Goal: Communication & Community: Answer question/provide support

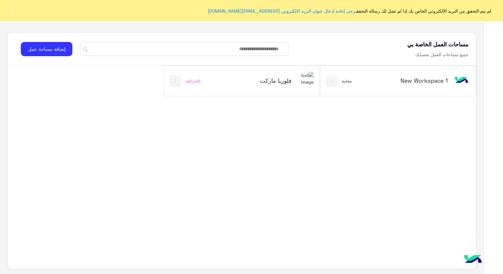
click at [14, 11] on button "×" at bounding box center [12, 11] width 6 height 6
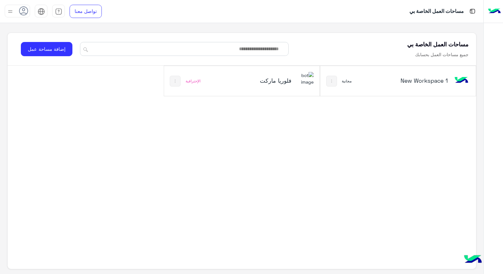
click at [231, 77] on div "فلوريا ماركت" at bounding box center [270, 81] width 86 height 18
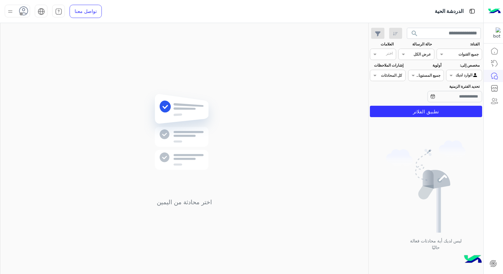
click at [17, 9] on div at bounding box center [17, 11] width 25 height 13
click at [43, 51] on label "متصل" at bounding box center [44, 48] width 69 height 11
click at [209, 87] on div "اختر محادثة من اليمين" at bounding box center [184, 150] width 368 height 254
click at [409, 35] on button "search" at bounding box center [414, 35] width 15 height 14
click at [409, 33] on button "search" at bounding box center [414, 35] width 15 height 14
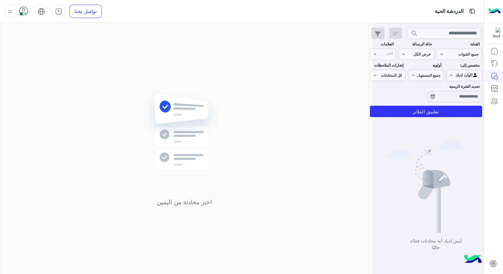
click at [409, 33] on div at bounding box center [427, 140] width 111 height 274
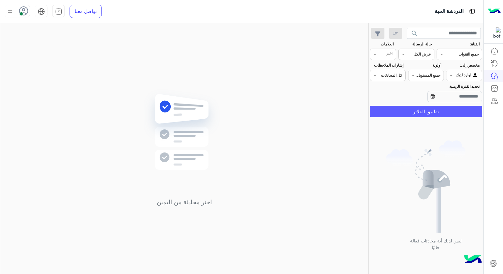
click at [415, 114] on button "تطبيق الفلاتر" at bounding box center [426, 111] width 112 height 11
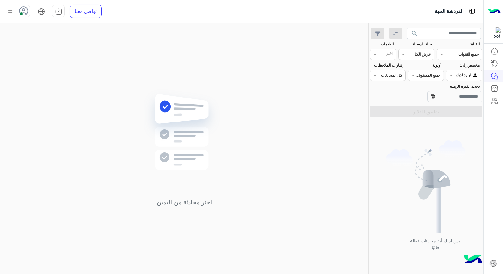
click at [415, 30] on span "search" at bounding box center [414, 34] width 8 height 8
click at [418, 34] on button "search" at bounding box center [414, 35] width 15 height 14
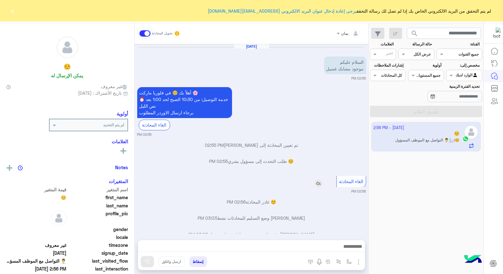
scroll to position [14, 0]
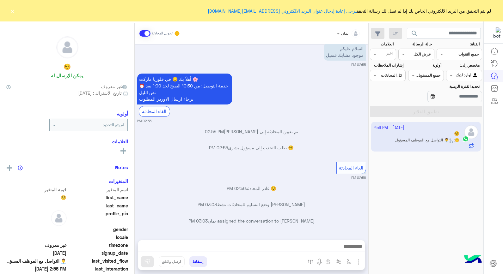
click at [343, 128] on div "[DATE] السلام عليكم موجود مشابك غسيل 02:55 PM أهلاً بك ☺️ في [GEOGRAPHIC_DATA] …" at bounding box center [251, 139] width 233 height 190
click at [327, 184] on div "[DATE] السلام عليكم موجود مشابك غسيل 02:55 PM أهلاً بك ☺️ في [GEOGRAPHIC_DATA] …" at bounding box center [251, 139] width 233 height 190
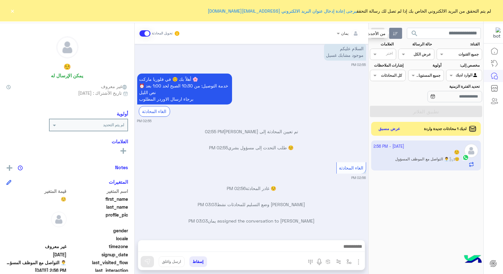
click at [397, 32] on icon "button" at bounding box center [395, 33] width 5 height 5
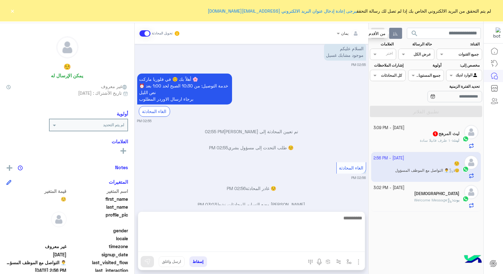
click at [295, 244] on textarea at bounding box center [251, 233] width 226 height 38
type textarea "**********"
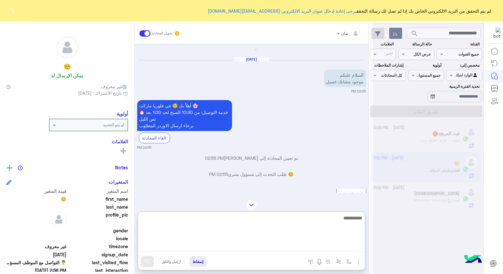
scroll to position [0, 0]
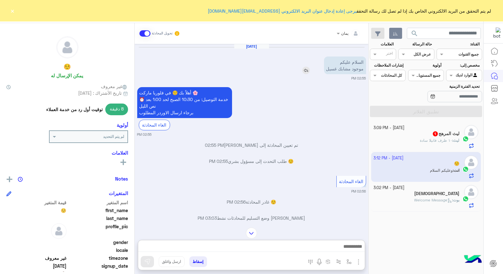
click at [302, 70] on img at bounding box center [306, 71] width 8 height 8
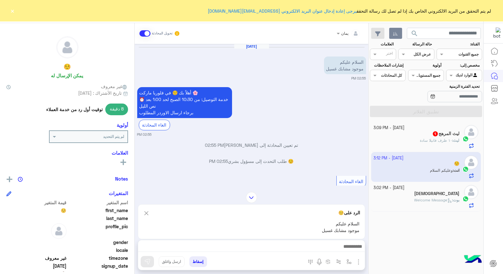
click at [317, 242] on div at bounding box center [251, 248] width 226 height 16
drag, startPoint x: 317, startPoint y: 242, endPoint x: 317, endPoint y: 245, distance: 3.5
click at [317, 245] on textarea at bounding box center [251, 247] width 226 height 9
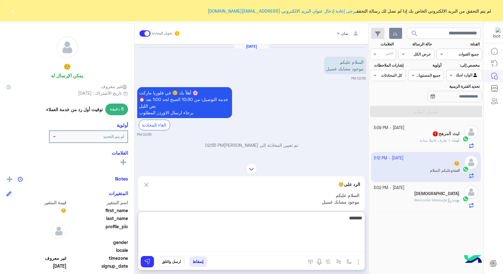
type textarea "********"
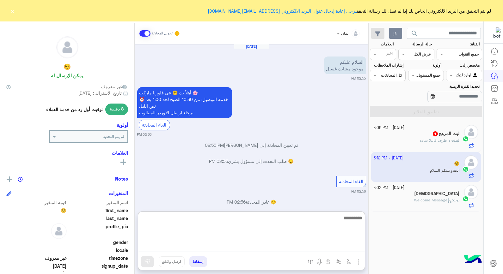
scroll to position [124, 0]
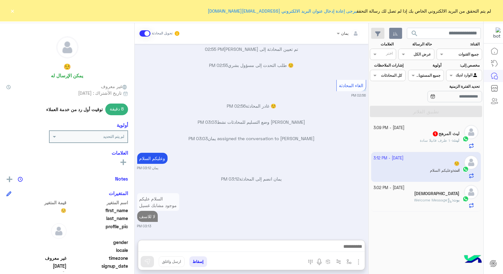
click at [199, 263] on button "إسقاط" at bounding box center [198, 261] width 18 height 11
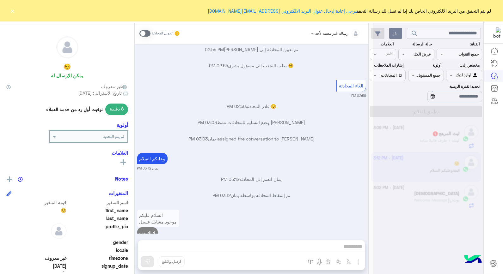
scroll to position [112, 0]
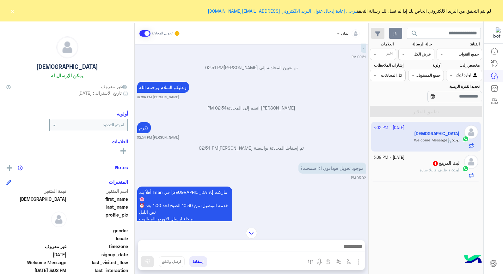
scroll to position [423, 0]
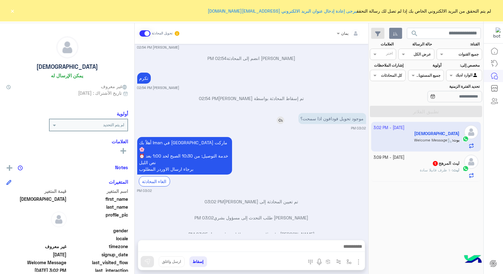
click at [276, 117] on img at bounding box center [280, 121] width 8 height 8
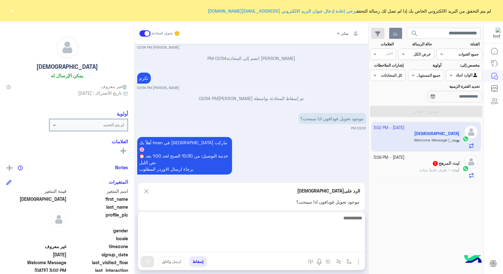
click at [267, 251] on textarea at bounding box center [251, 233] width 226 height 38
type textarea "*****"
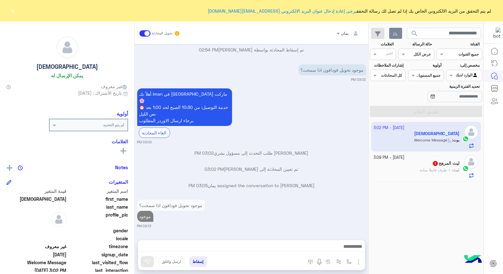
click at [416, 166] on div "ليث المرهج 1" at bounding box center [416, 164] width 86 height 7
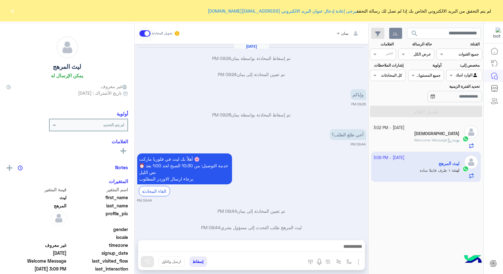
scroll to position [321, 0]
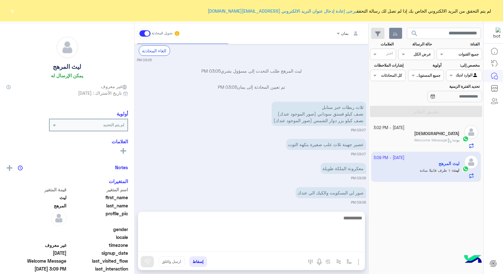
click at [306, 248] on textarea at bounding box center [251, 233] width 226 height 38
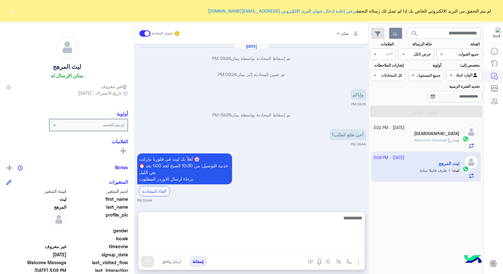
scroll to position [349, 0]
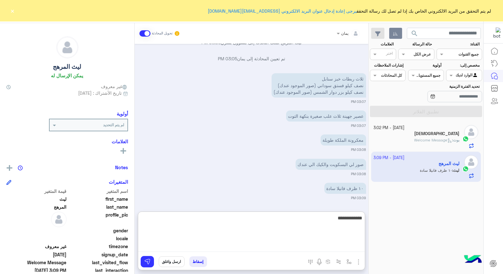
type textarea "**********"
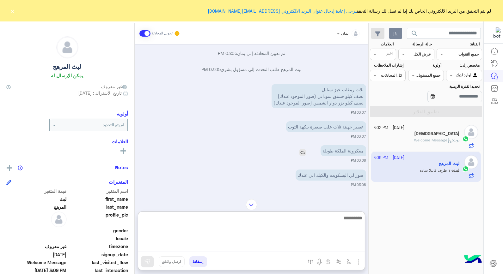
scroll to position [390, 0]
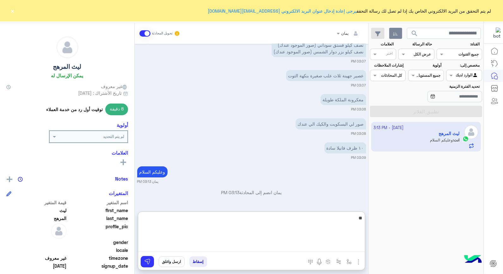
type textarea "*"
type textarea "****"
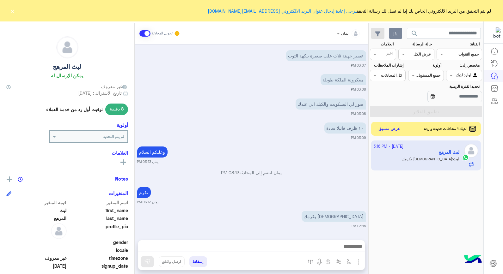
scroll to position [500, 0]
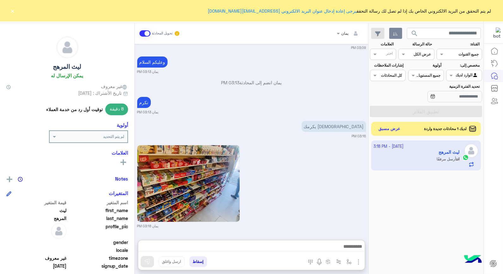
click at [419, 31] on button "search" at bounding box center [414, 35] width 15 height 14
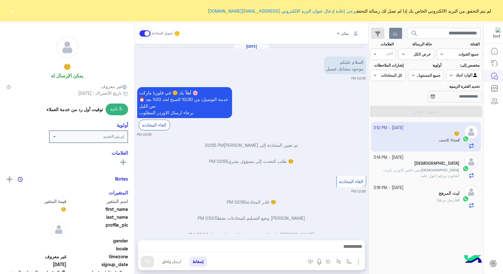
scroll to position [128, 0]
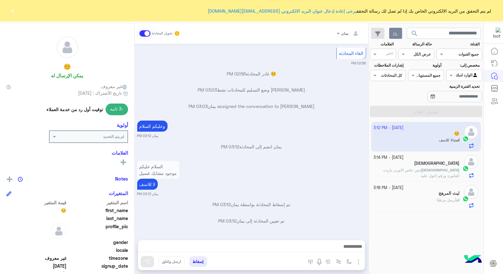
click at [446, 167] on div "[DEMOGRAPHIC_DATA]" at bounding box center [416, 164] width 86 height 7
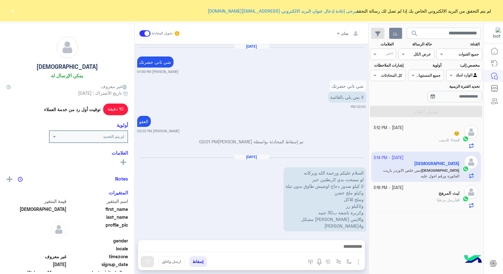
scroll to position [415, 0]
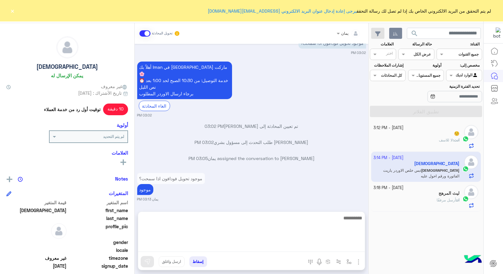
click at [296, 250] on textarea at bounding box center [251, 233] width 226 height 38
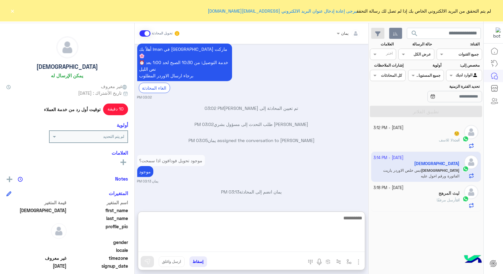
scroll to position [443, 0]
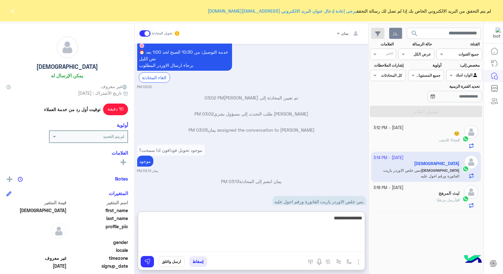
type textarea "**********"
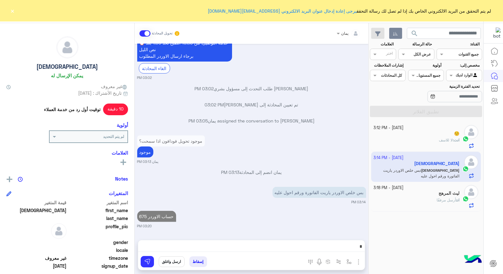
scroll to position [439, 0]
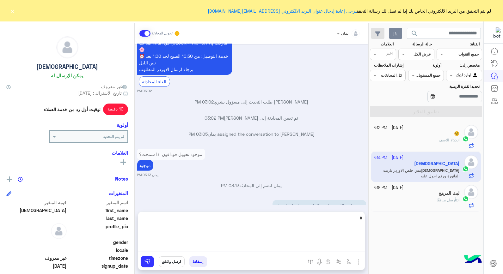
click at [290, 248] on textarea at bounding box center [251, 233] width 226 height 38
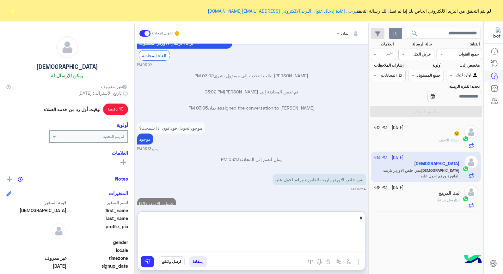
scroll to position [467, 0]
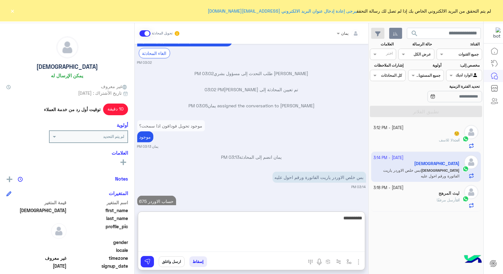
type textarea "**********"
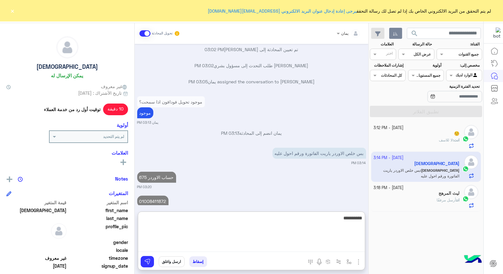
type textarea "**********"
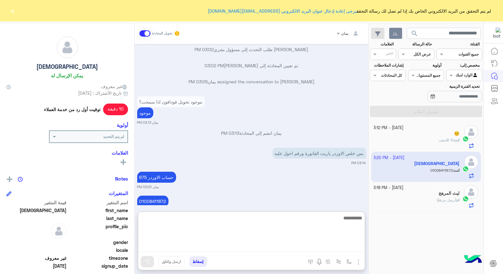
scroll to position [516, 0]
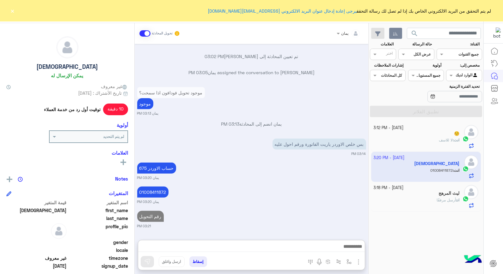
click at [429, 127] on div "[DATE] - 3:12 PM" at bounding box center [416, 128] width 86 height 6
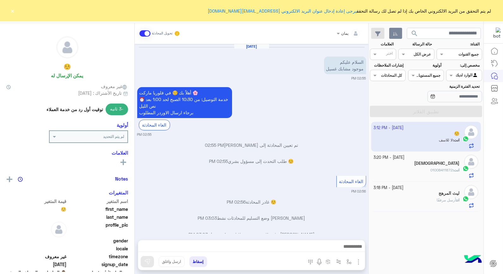
scroll to position [128, 0]
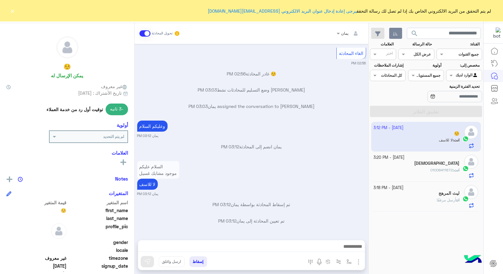
click at [201, 260] on button "إسقاط" at bounding box center [198, 261] width 18 height 11
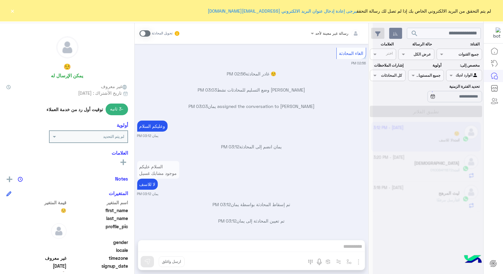
scroll to position [144, 0]
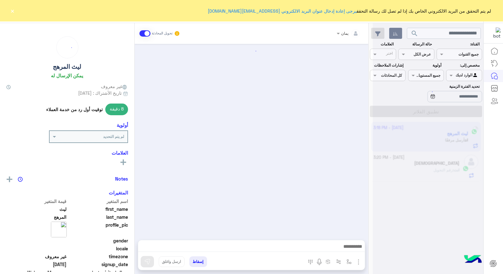
scroll to position [402, 0]
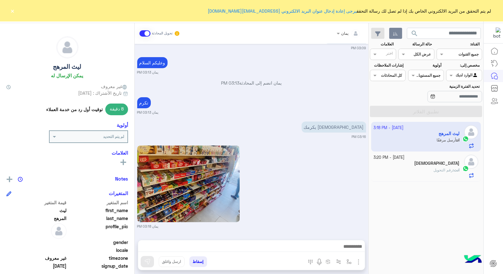
click at [402, 166] on div "[DEMOGRAPHIC_DATA]" at bounding box center [416, 164] width 86 height 7
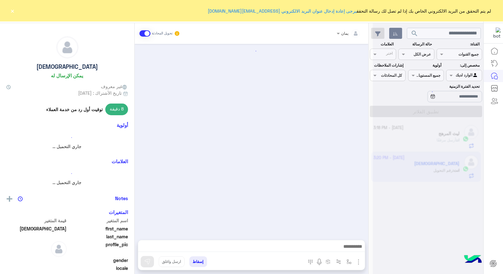
scroll to position [404, 0]
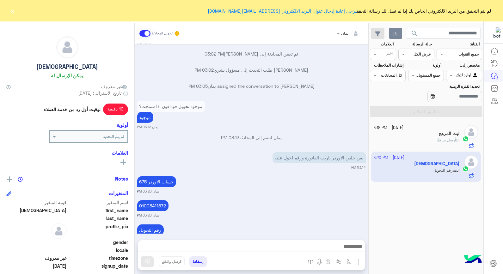
click at [401, 143] on div "انت أرسل مرفقًا" at bounding box center [416, 142] width 86 height 11
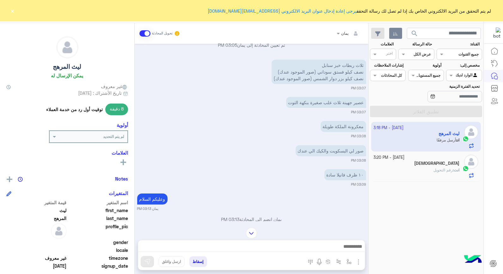
scroll to position [262, 0]
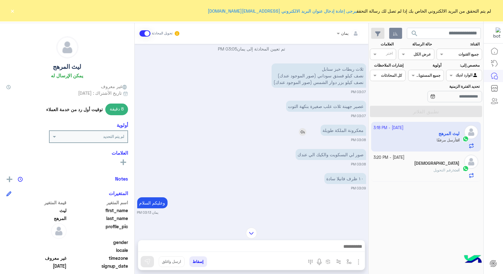
click at [300, 132] on img at bounding box center [302, 132] width 8 height 8
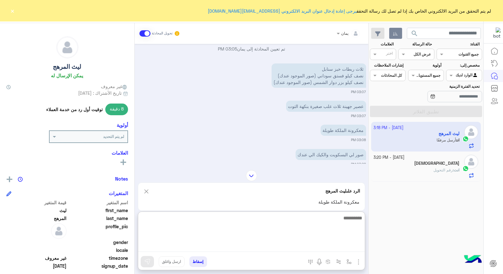
click at [292, 245] on textarea at bounding box center [251, 233] width 226 height 38
type textarea "**********"
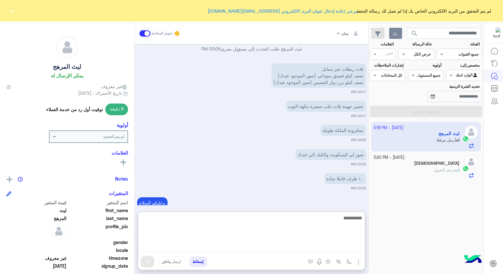
scroll to position [466, 0]
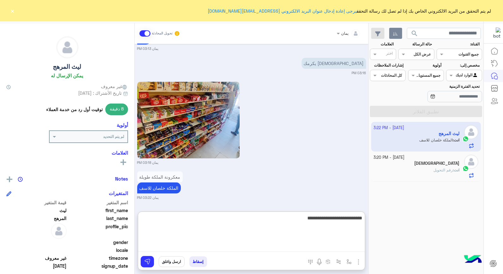
type textarea "**********"
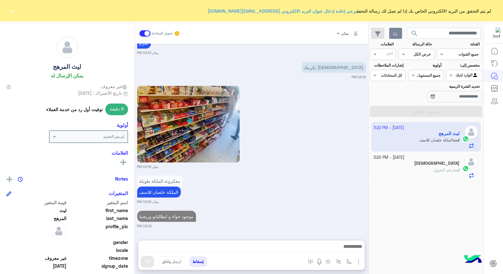
click at [420, 160] on div "[DATE] - 3:20 PM" at bounding box center [416, 158] width 86 height 6
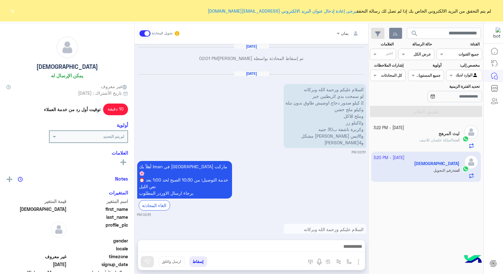
scroll to position [404, 0]
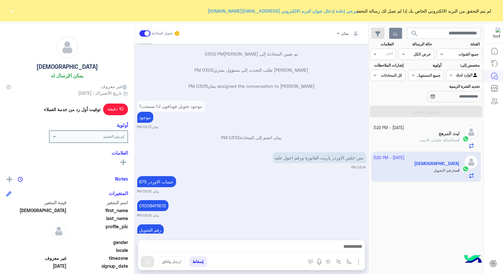
click at [434, 140] on span "الملكة خلصان للاسف" at bounding box center [435, 140] width 33 height 5
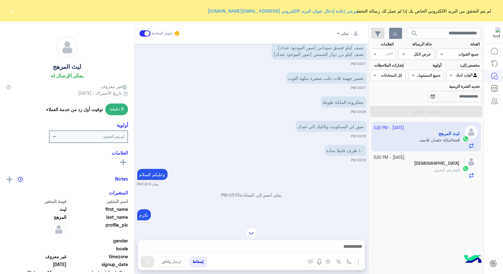
scroll to position [214, 0]
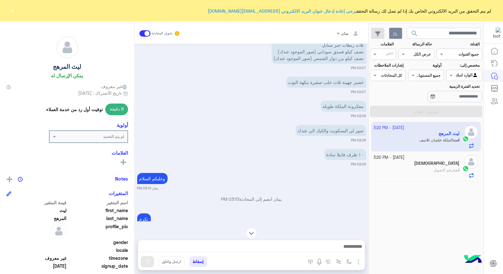
click at [409, 155] on div "[DATE] - 3:20 PM [PERSON_NAME] انت : رقم التحويل" at bounding box center [426, 167] width 110 height 30
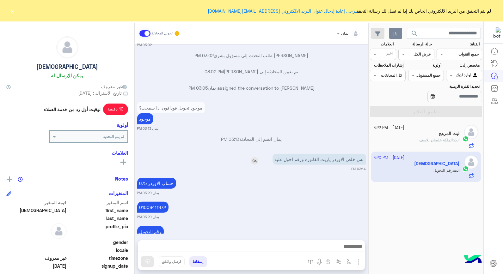
scroll to position [906, 0]
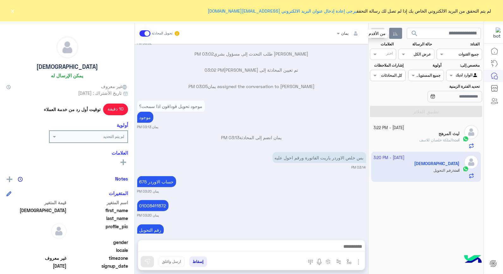
click at [395, 34] on icon "button" at bounding box center [395, 33] width 5 height 3
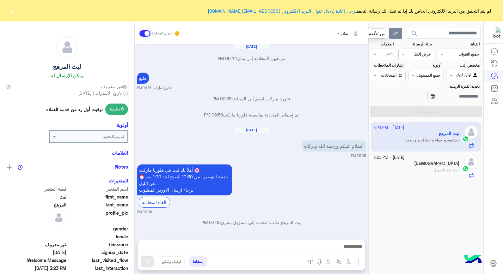
scroll to position [389, 0]
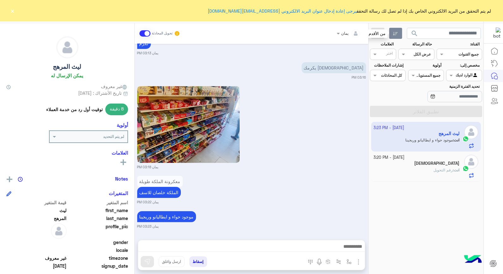
drag, startPoint x: 300, startPoint y: 202, endPoint x: 292, endPoint y: 199, distance: 9.1
click at [300, 201] on small "يمان 03:22 PM" at bounding box center [251, 202] width 229 height 5
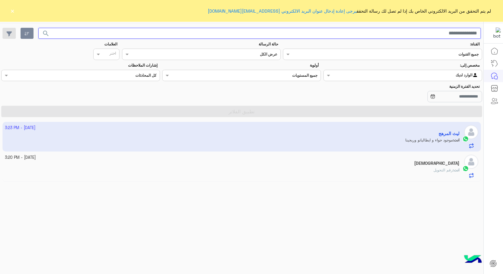
click at [433, 33] on input "text" at bounding box center [259, 33] width 443 height 11
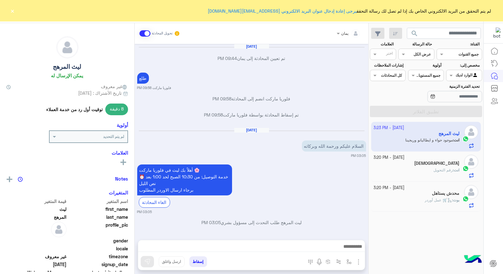
scroll to position [389, 0]
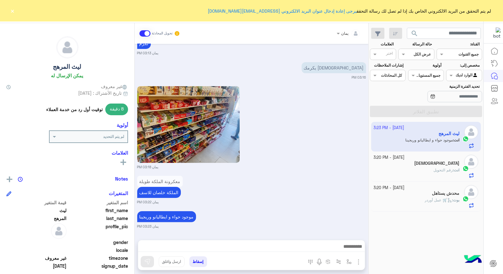
click at [400, 187] on small "[DATE] - 3:20 PM" at bounding box center [388, 188] width 31 height 6
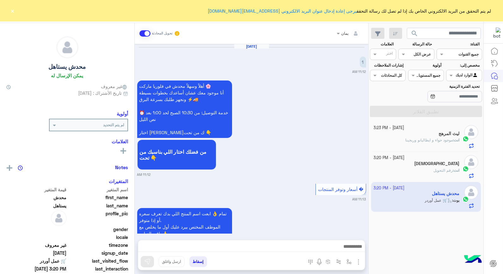
scroll to position [335, 0]
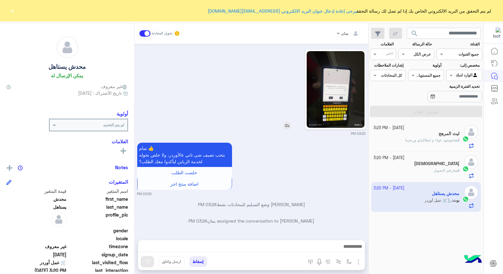
click at [329, 122] on img at bounding box center [334, 89] width 57 height 77
click at [456, 161] on h5 "[DEMOGRAPHIC_DATA]" at bounding box center [436, 163] width 45 height 5
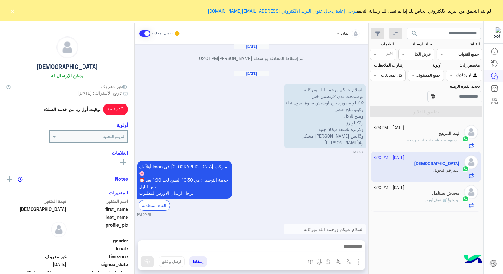
scroll to position [404, 0]
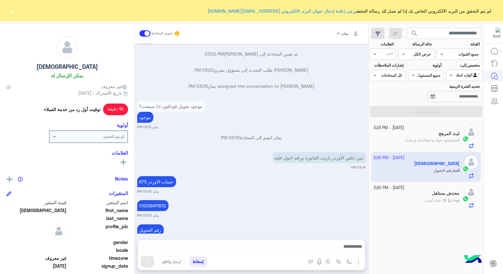
click at [412, 203] on div "بوت : 🛒 عمل أوردر" at bounding box center [416, 202] width 86 height 11
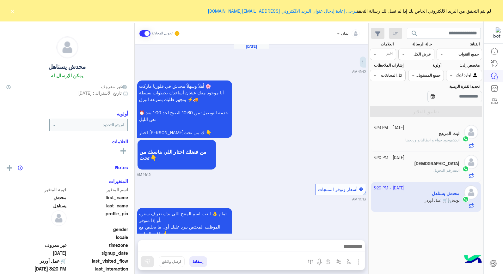
scroll to position [335, 0]
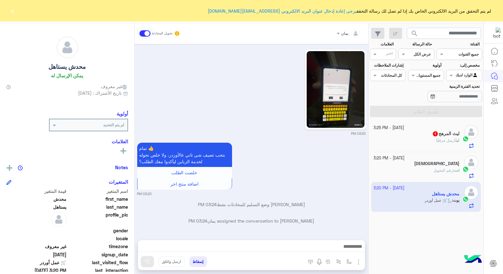
click at [388, 144] on div "ليث أرسل مرفقًا" at bounding box center [416, 143] width 86 height 11
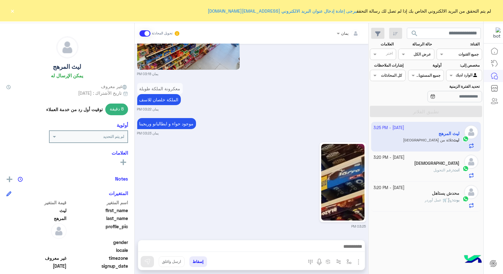
scroll to position [490, 0]
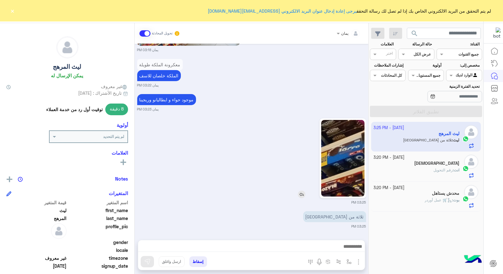
click at [333, 170] on img at bounding box center [342, 158] width 43 height 77
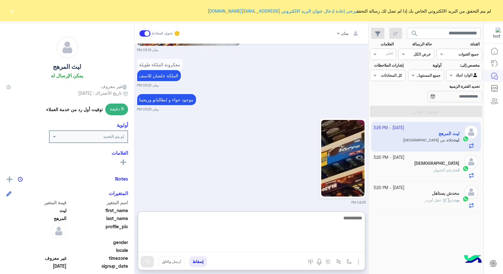
click at [296, 249] on textarea at bounding box center [251, 233] width 226 height 38
type textarea "****"
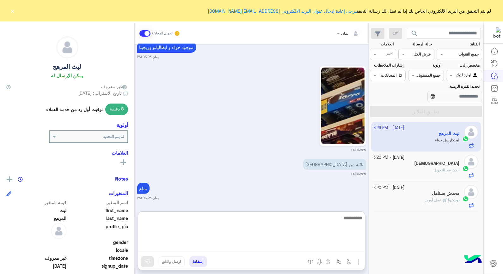
scroll to position [578, 0]
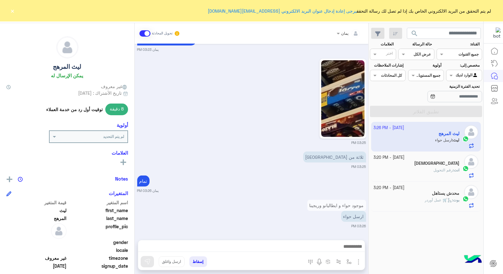
click at [434, 205] on div "بوت : 🛒 عمل أوردر" at bounding box center [416, 202] width 86 height 11
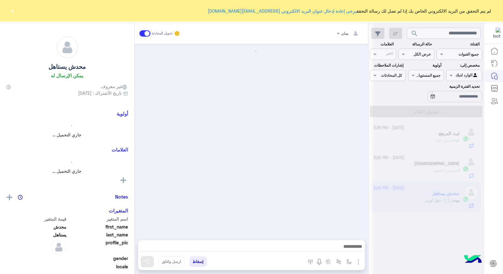
scroll to position [335, 0]
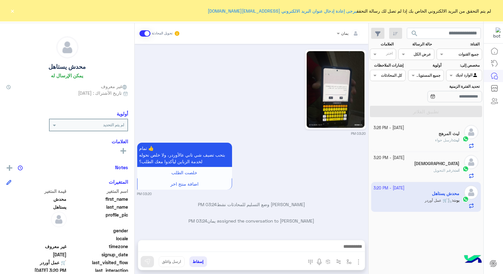
click at [195, 262] on button "إسقاط" at bounding box center [198, 261] width 18 height 11
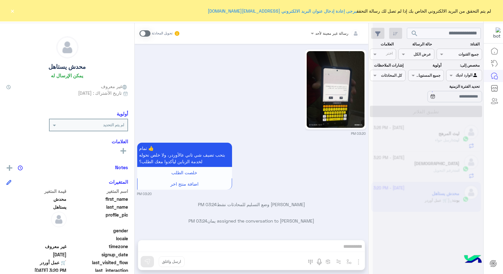
scroll to position [351, 0]
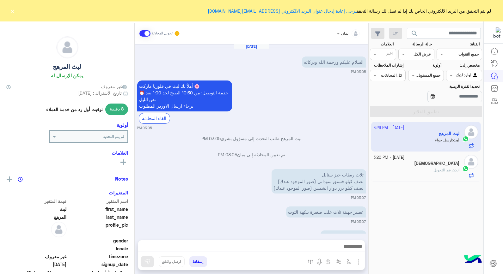
scroll to position [482, 0]
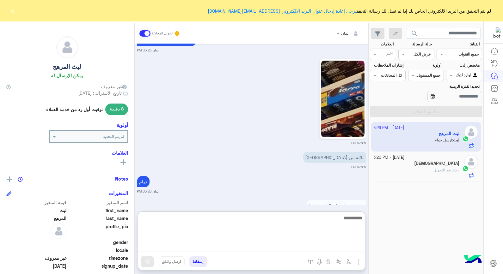
click at [319, 247] on textarea at bounding box center [251, 233] width 226 height 38
type textarea "****"
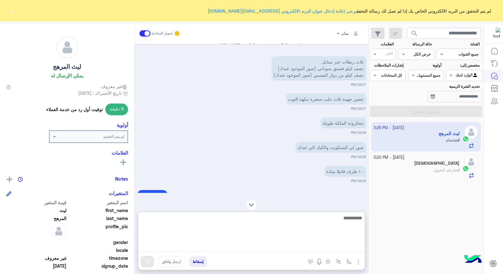
scroll to position [558, 0]
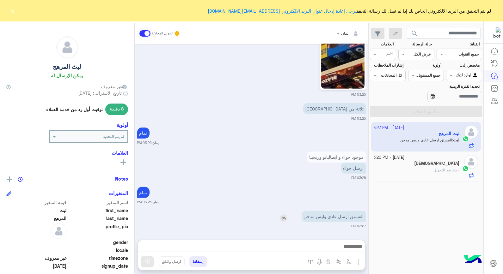
click at [283, 214] on img at bounding box center [284, 218] width 8 height 8
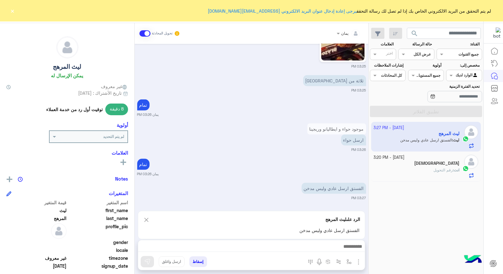
click at [324, 253] on div at bounding box center [251, 248] width 226 height 16
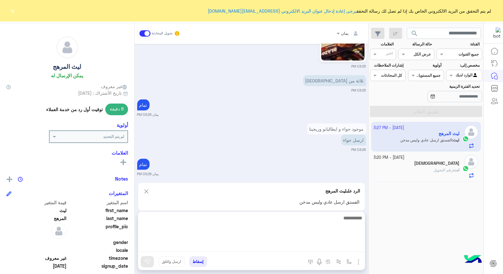
click at [323, 247] on textarea at bounding box center [251, 233] width 226 height 38
type textarea "****"
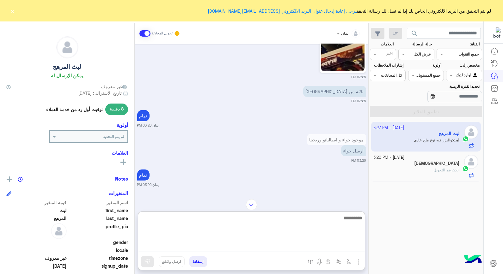
scroll to position [618, 0]
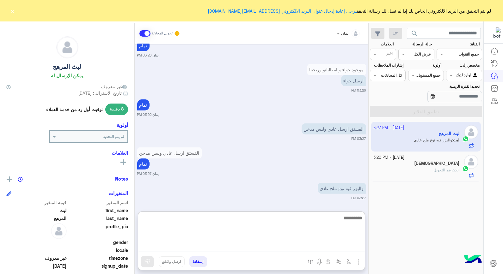
click at [280, 236] on textarea at bounding box center [251, 233] width 226 height 38
type textarea "****"
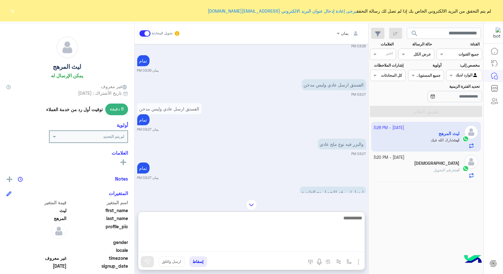
scroll to position [714, 0]
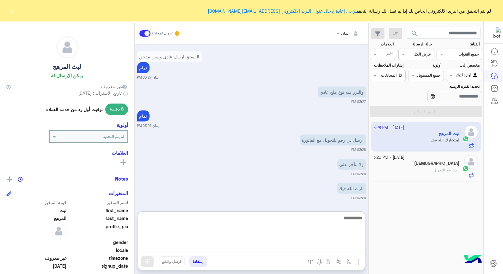
click at [293, 228] on textarea at bounding box center [251, 233] width 226 height 38
type textarea "****"
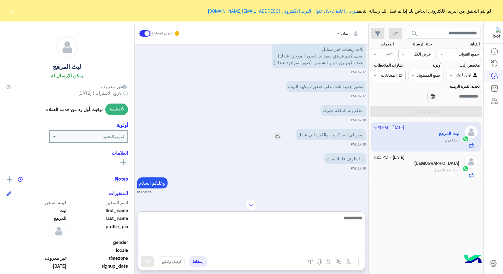
scroll to position [137, 0]
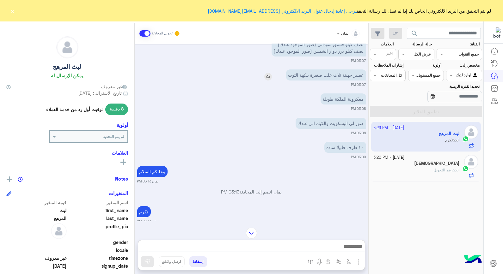
click at [267, 75] on img at bounding box center [268, 77] width 8 height 8
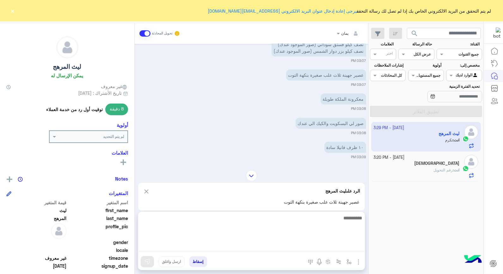
click at [299, 243] on textarea at bounding box center [251, 233] width 226 height 38
type textarea "**********"
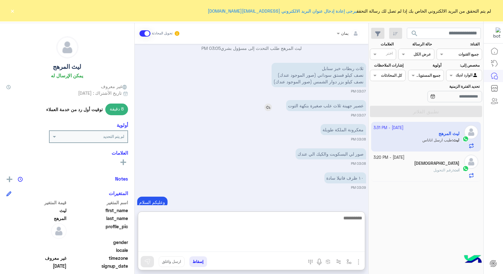
scroll to position [798, 0]
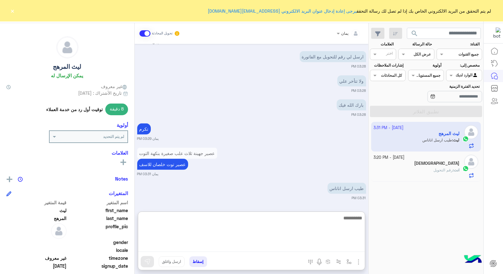
click at [305, 232] on textarea at bounding box center [251, 233] width 226 height 38
type textarea "****"
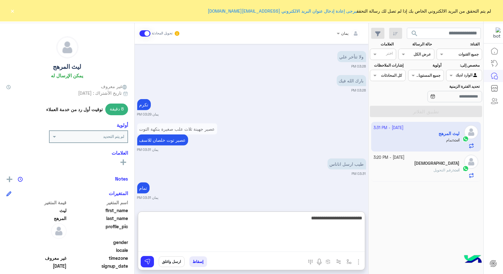
type textarea "**********"
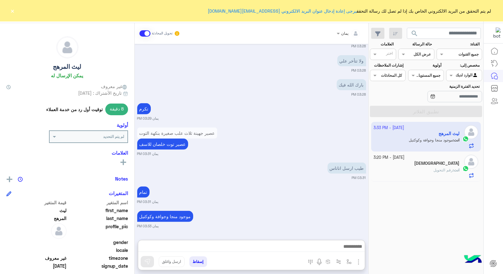
click at [448, 165] on div "[DEMOGRAPHIC_DATA]" at bounding box center [416, 164] width 86 height 7
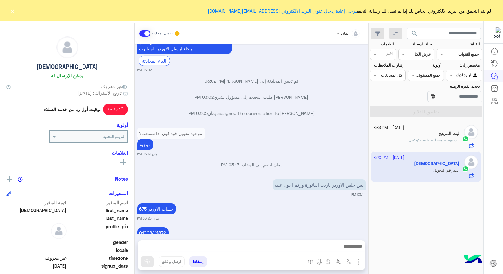
scroll to position [404, 0]
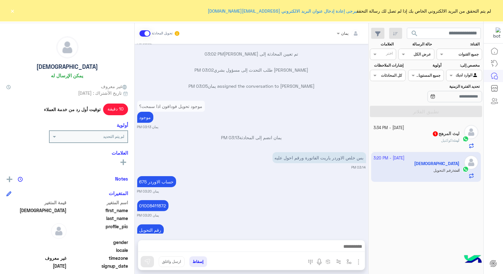
click at [403, 134] on div "ليث المرهج 1" at bounding box center [416, 134] width 86 height 7
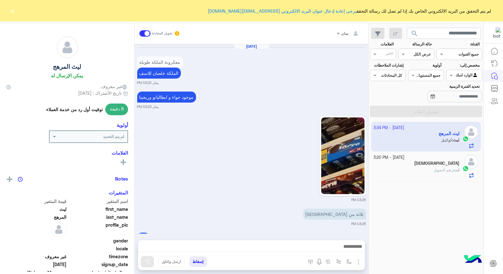
scroll to position [416, 0]
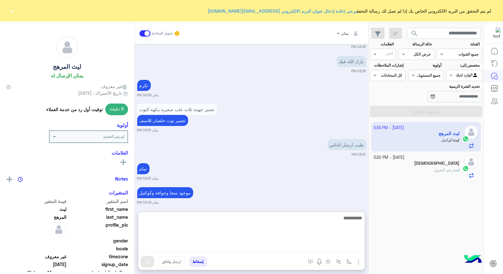
click at [265, 245] on textarea at bounding box center [251, 233] width 226 height 38
type textarea "****"
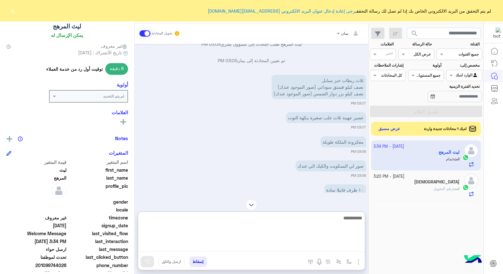
scroll to position [92, 0]
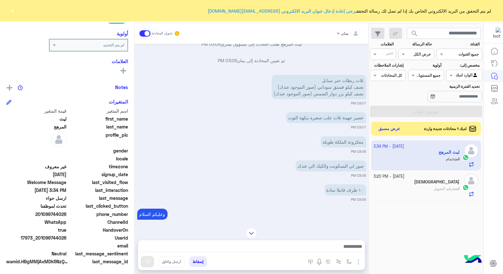
click at [65, 212] on div "phone_number 201099744026" at bounding box center [67, 215] width 122 height 8
drag, startPoint x: 65, startPoint y: 212, endPoint x: 69, endPoint y: 212, distance: 3.5
click at [69, 212] on span "phone_number" at bounding box center [98, 214] width 60 height 7
drag, startPoint x: 61, startPoint y: 213, endPoint x: 53, endPoint y: 214, distance: 7.7
click at [53, 214] on span "201099744026" at bounding box center [36, 214] width 60 height 7
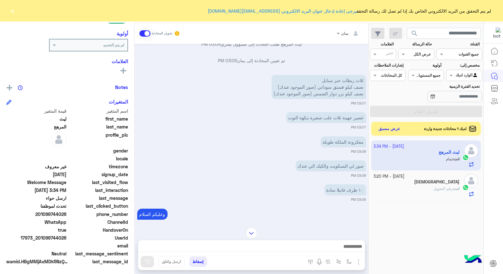
drag, startPoint x: 53, startPoint y: 214, endPoint x: 68, endPoint y: 213, distance: 15.2
click at [68, 213] on div "phone_number 201099744026" at bounding box center [67, 215] width 122 height 8
drag, startPoint x: 68, startPoint y: 212, endPoint x: 60, endPoint y: 210, distance: 7.8
click at [67, 212] on div "phone_number 201099744026" at bounding box center [67, 215] width 122 height 8
drag, startPoint x: 60, startPoint y: 210, endPoint x: 43, endPoint y: 212, distance: 17.2
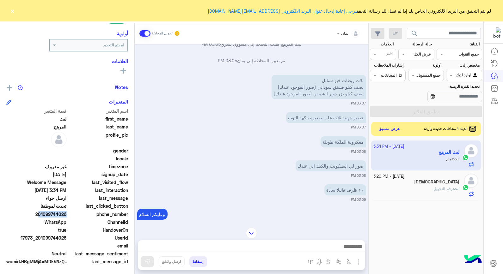
click at [43, 212] on span "201099744026" at bounding box center [36, 214] width 60 height 7
drag, startPoint x: 40, startPoint y: 214, endPoint x: 83, endPoint y: 217, distance: 43.1
click at [83, 217] on div "phone_number 201099744026" at bounding box center [67, 215] width 122 height 8
drag, startPoint x: 83, startPoint y: 217, endPoint x: 74, endPoint y: 214, distance: 9.1
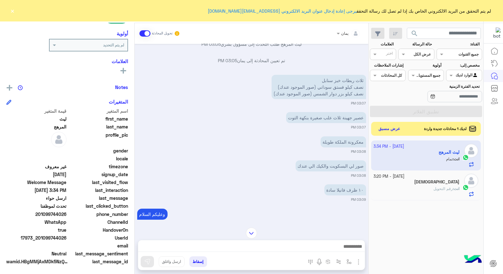
click at [74, 215] on div "اسم المتغير قيمة المتغير first_name ليث last_name المرهج profile_pic gender loc…" at bounding box center [67, 187] width 122 height 159
drag, startPoint x: 74, startPoint y: 214, endPoint x: 69, endPoint y: 212, distance: 5.8
click at [69, 211] on span "phone_number" at bounding box center [98, 214] width 60 height 7
click at [69, 212] on span "phone_number" at bounding box center [98, 214] width 60 height 7
click at [67, 214] on span "201099744026" at bounding box center [36, 214] width 60 height 7
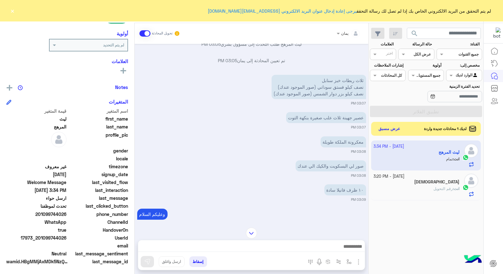
click at [64, 213] on span "201099744026" at bounding box center [36, 214] width 60 height 7
drag, startPoint x: 69, startPoint y: 213, endPoint x: 67, endPoint y: 211, distance: 3.3
click at [67, 211] on div "phone_number 201099744026" at bounding box center [67, 215] width 122 height 8
click at [69, 212] on span "phone_number" at bounding box center [98, 214] width 60 height 7
drag, startPoint x: 65, startPoint y: 212, endPoint x: 55, endPoint y: 215, distance: 10.6
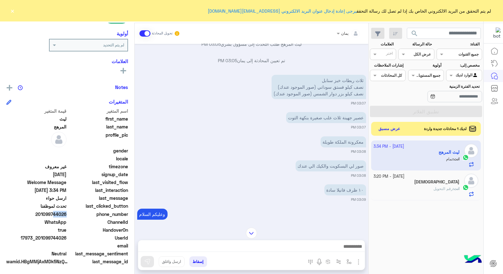
click at [55, 215] on span "201099744026" at bounding box center [36, 214] width 60 height 7
drag, startPoint x: 55, startPoint y: 215, endPoint x: 67, endPoint y: 213, distance: 12.2
click at [67, 213] on span "201099744026" at bounding box center [36, 214] width 60 height 7
click at [67, 212] on span "201099744026" at bounding box center [36, 214] width 60 height 7
drag, startPoint x: 67, startPoint y: 212, endPoint x: 40, endPoint y: 213, distance: 26.2
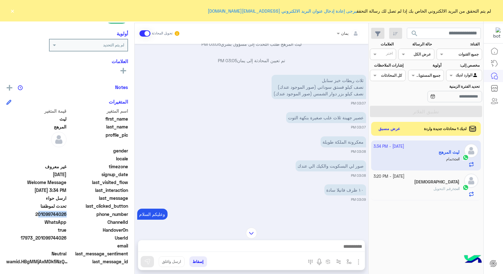
click at [40, 213] on span "201099744026" at bounding box center [36, 214] width 60 height 7
copy span "201099744026"
